Goal: Information Seeking & Learning: Compare options

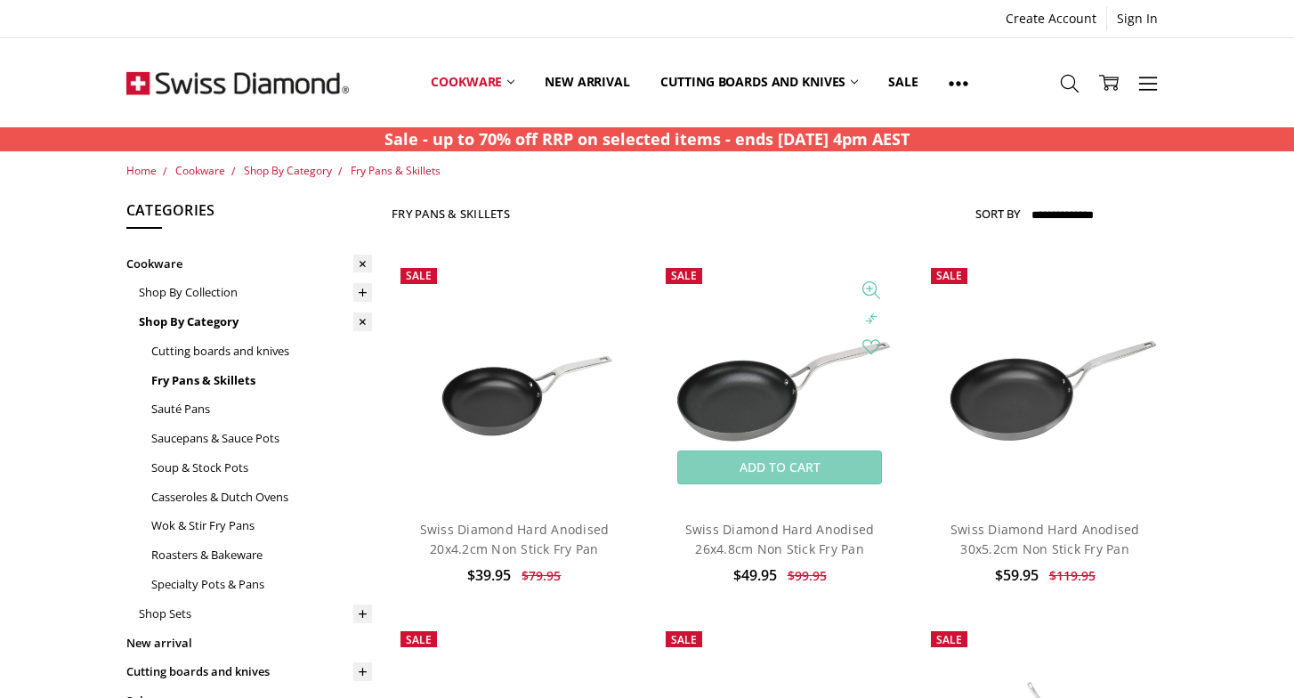
click at [754, 416] on img at bounding box center [780, 382] width 246 height 164
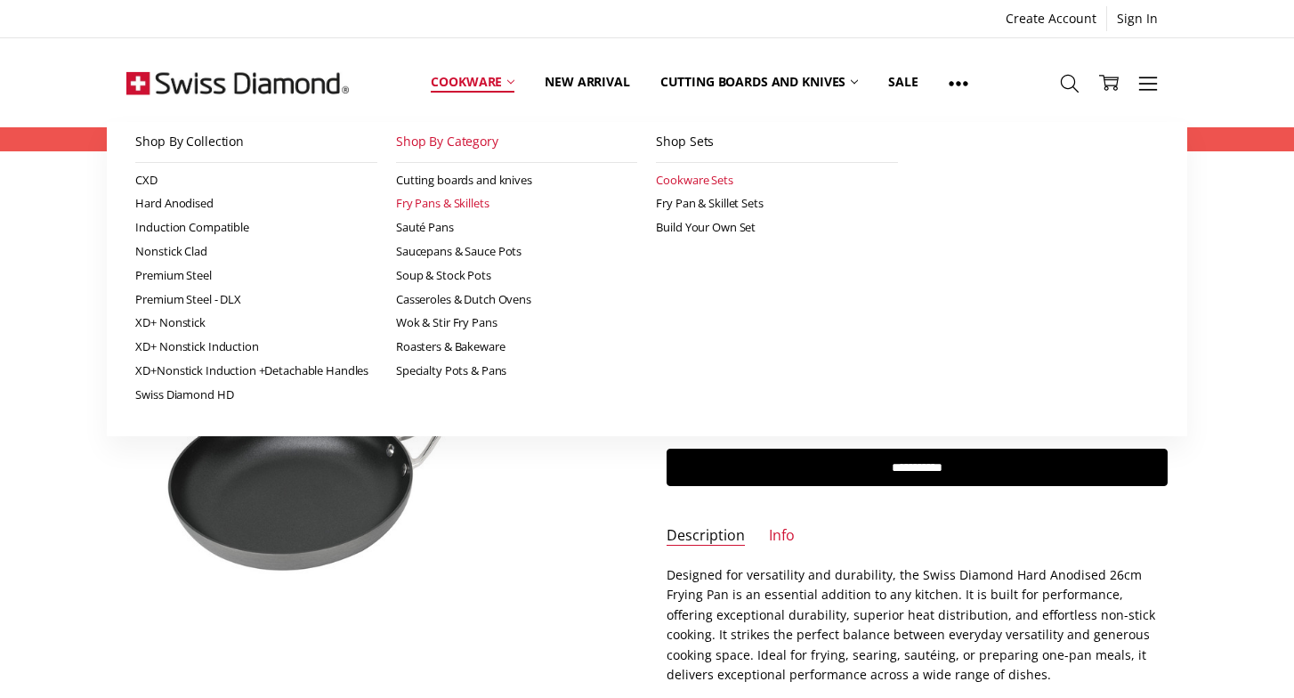
click at [698, 183] on link "Cookware Sets" at bounding box center [777, 180] width 242 height 24
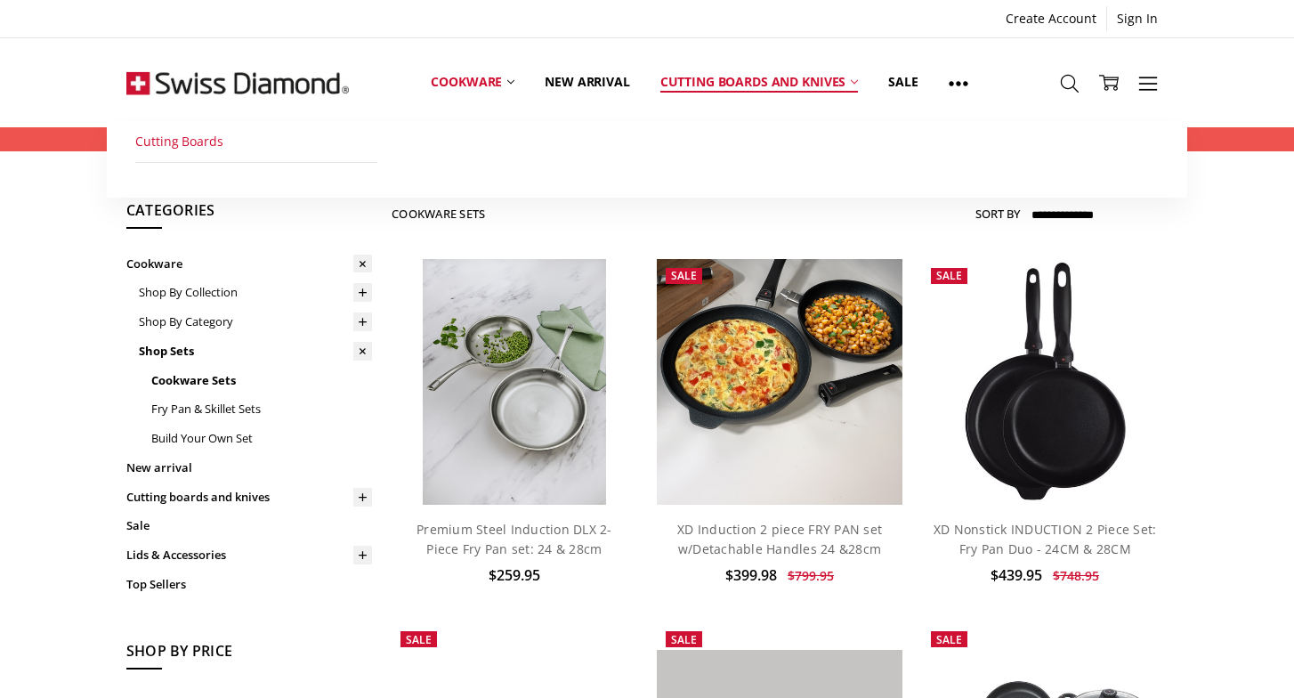
click at [192, 149] on link "Cutting Boards" at bounding box center [256, 142] width 242 height 40
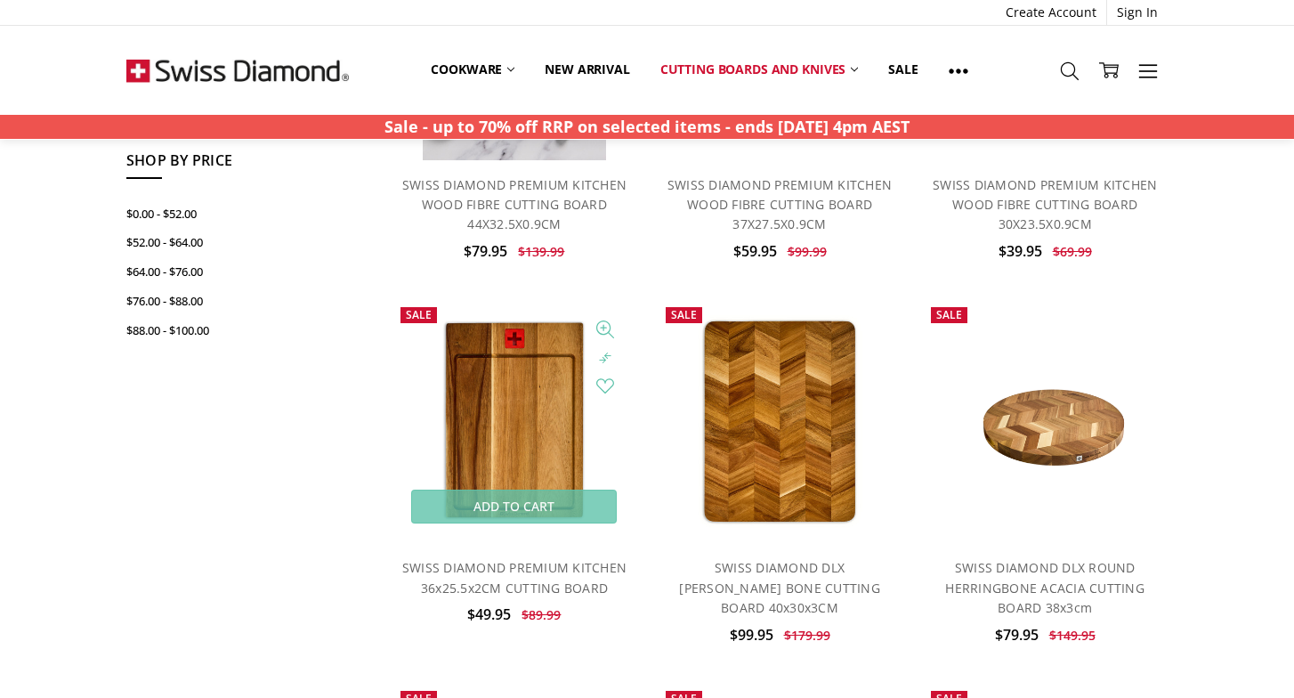
scroll to position [360, 0]
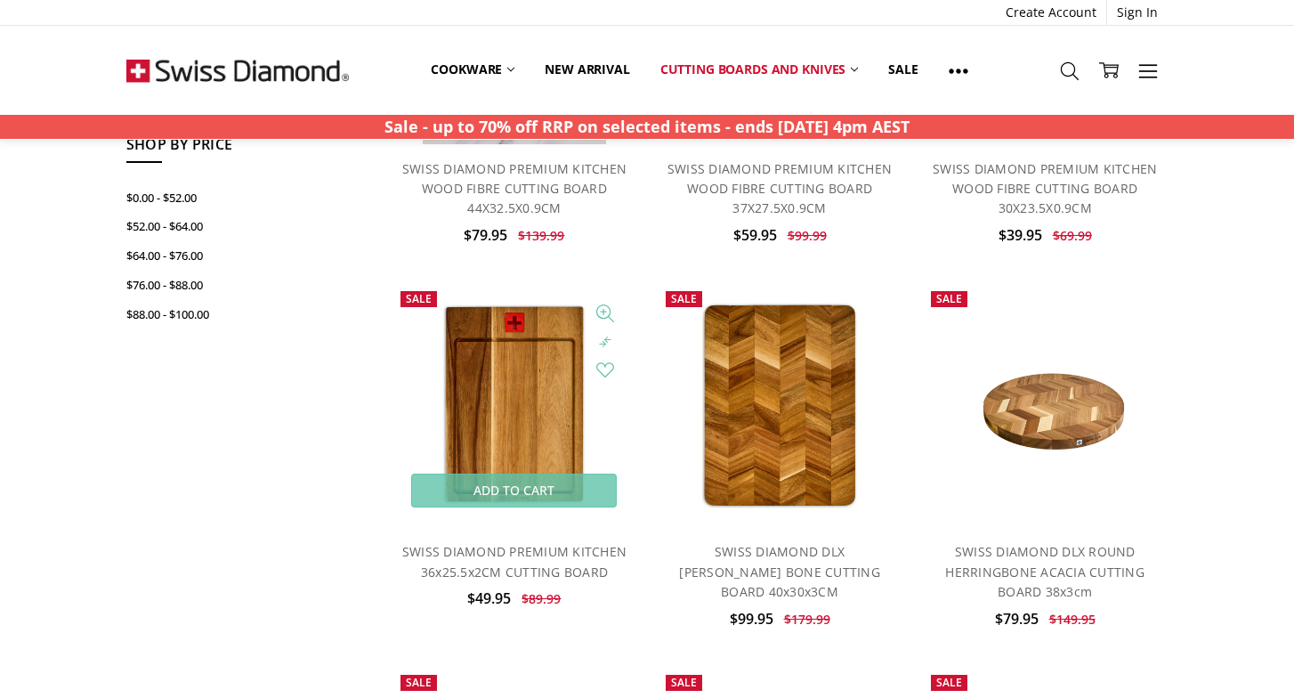
click at [483, 356] on img at bounding box center [514, 405] width 188 height 246
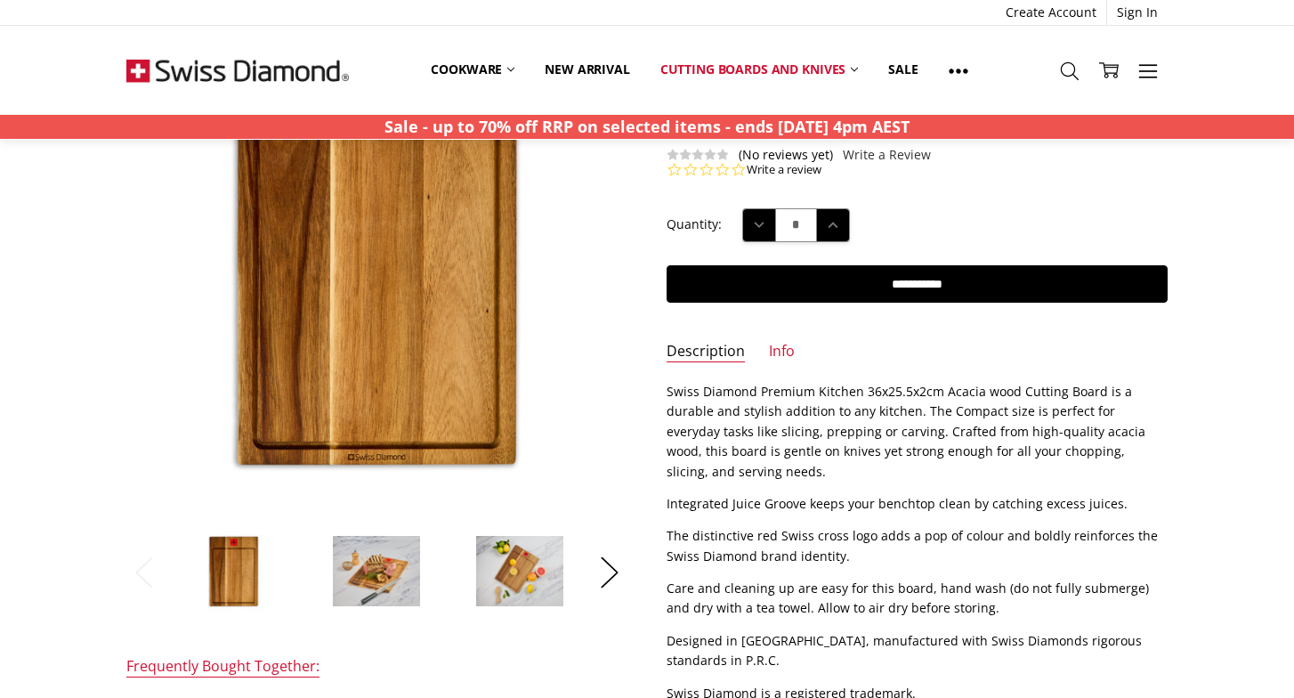
scroll to position [191, 0]
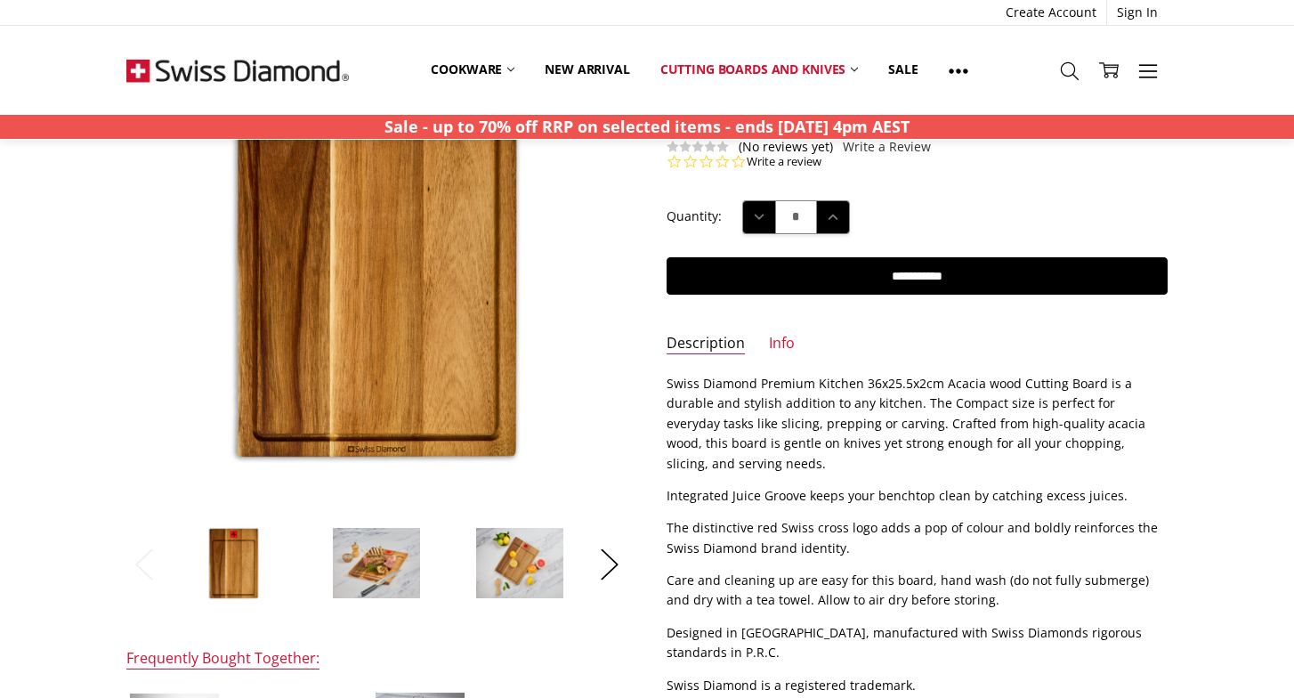
click at [552, 586] on img at bounding box center [519, 562] width 89 height 71
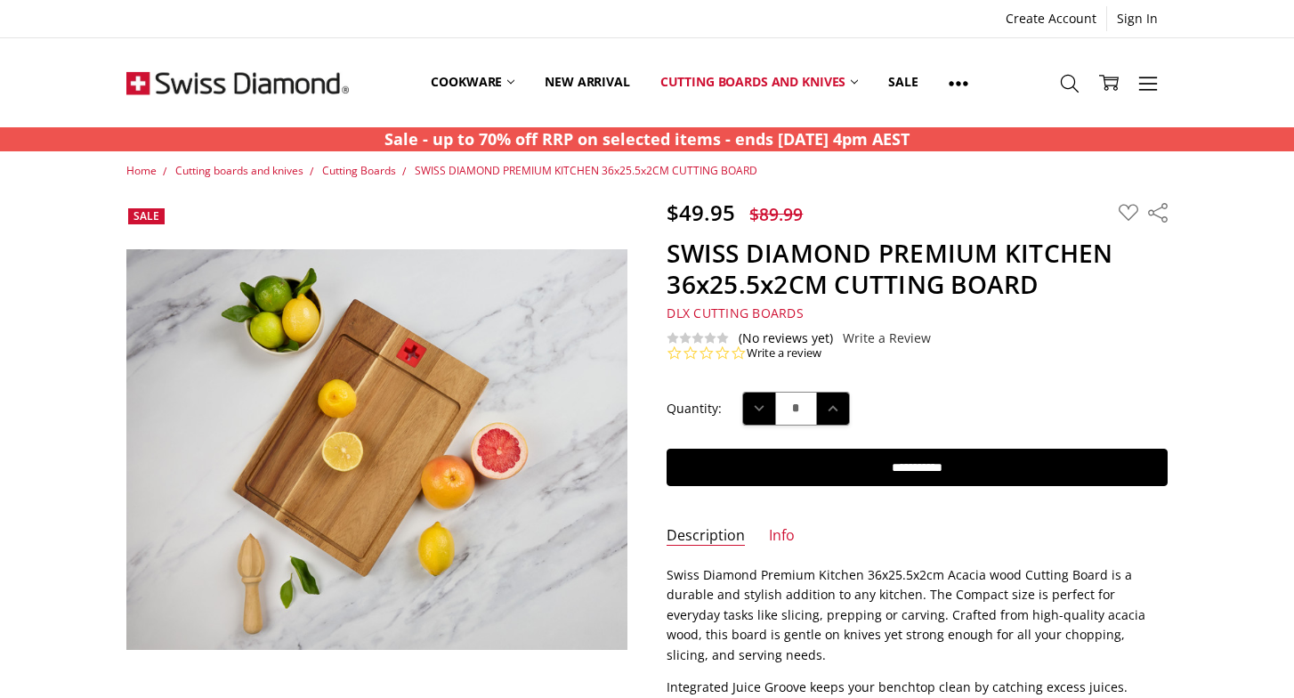
scroll to position [0, 0]
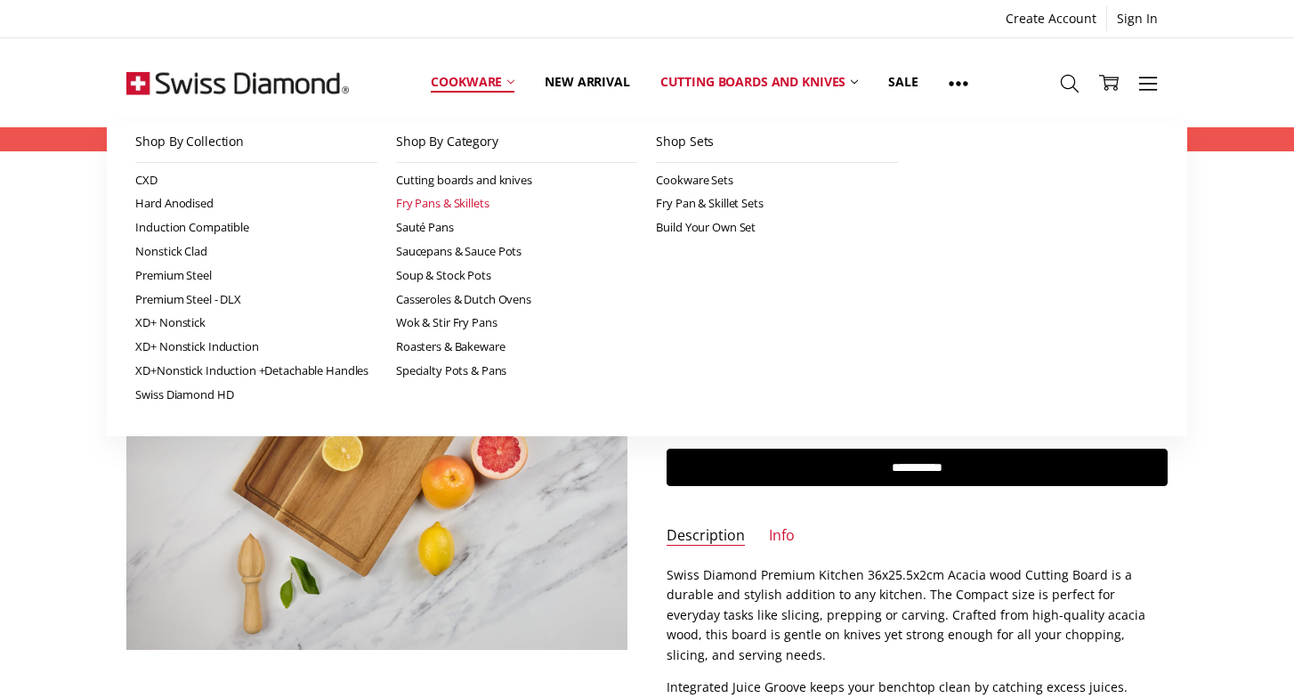
click at [508, 201] on link "Fry Pans & Skillets" at bounding box center [517, 203] width 242 height 24
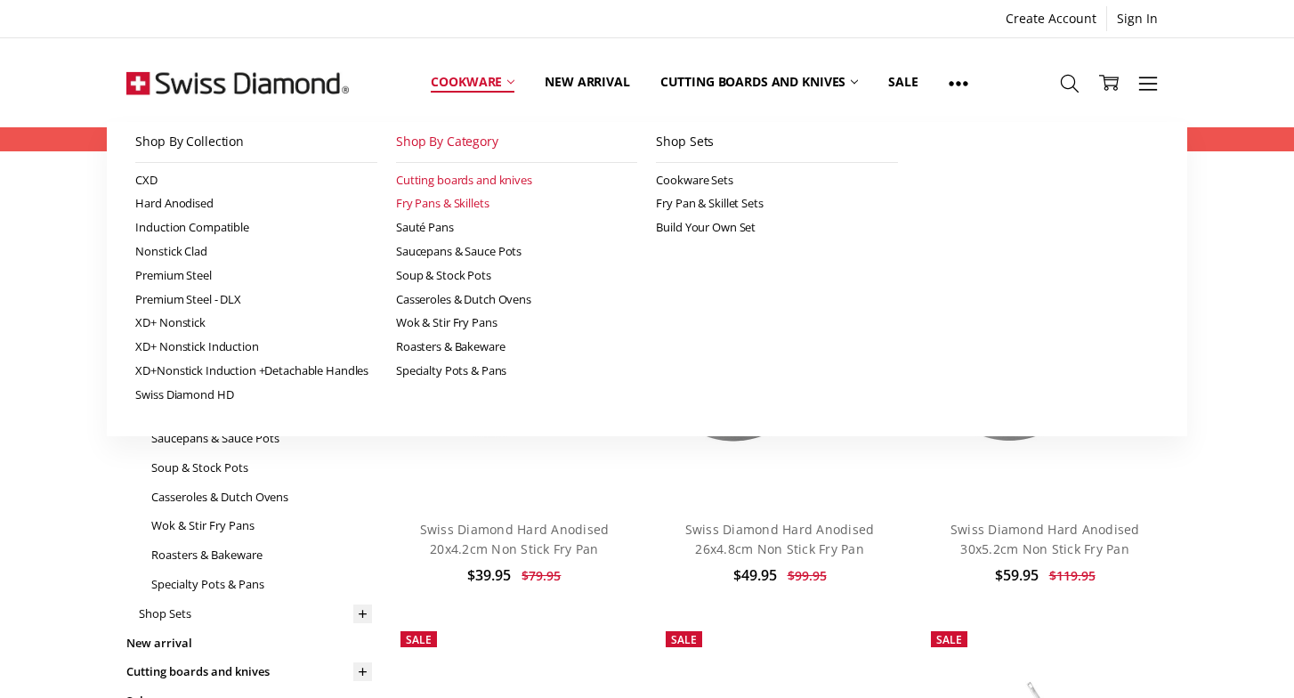
click at [482, 186] on link "Cutting boards and knives" at bounding box center [517, 180] width 242 height 24
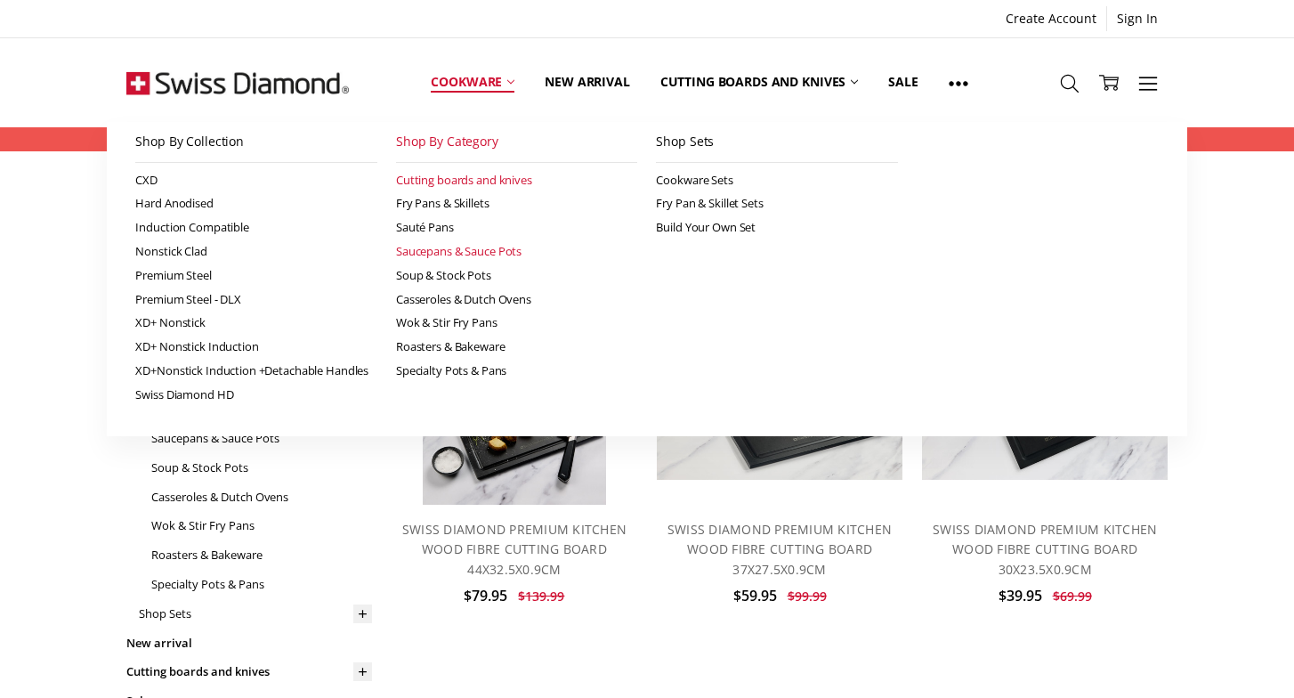
click at [465, 246] on link "Saucepans & Sauce Pots" at bounding box center [517, 251] width 242 height 24
